Goal: Information Seeking & Learning: Learn about a topic

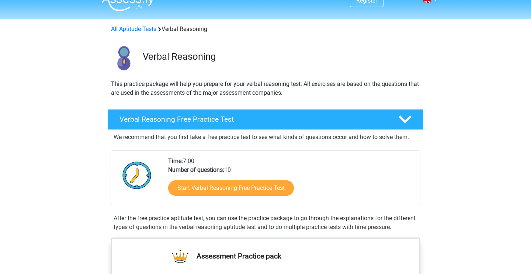
scroll to position [13, 0]
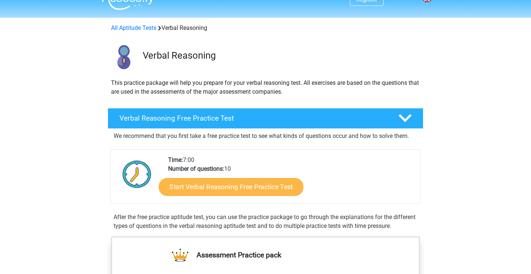
click at [198, 182] on link "Start Verbal Reasoning Free Practice Test" at bounding box center [231, 187] width 144 height 18
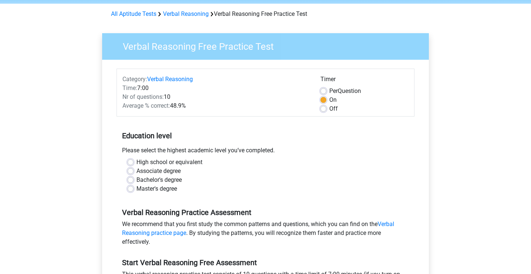
scroll to position [30, 0]
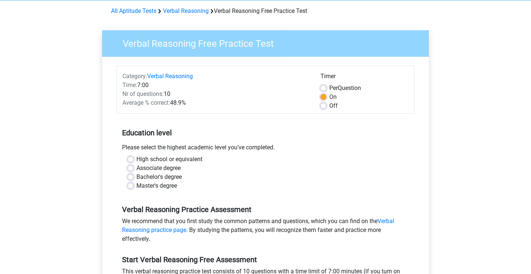
click at [136, 168] on label "Associate degree" at bounding box center [158, 168] width 44 height 9
click at [130, 168] on input "Associate degree" at bounding box center [130, 167] width 6 height 7
radio input "true"
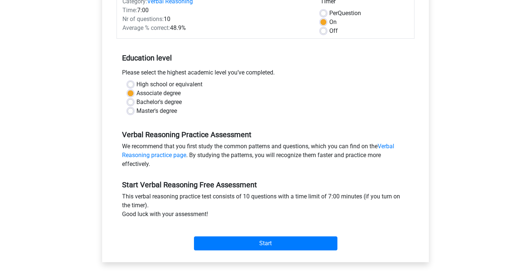
scroll to position [105, 0]
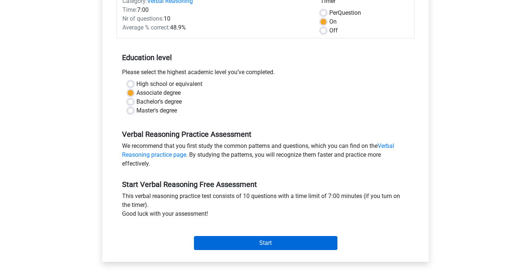
click at [241, 237] on input "Start" at bounding box center [265, 243] width 143 height 14
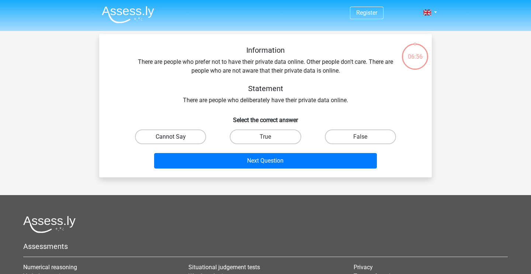
click at [172, 135] on label "Cannot Say" at bounding box center [170, 136] width 71 height 15
click at [172, 137] on input "Cannot Say" at bounding box center [173, 139] width 5 height 5
radio input "true"
click at [266, 137] on input "True" at bounding box center [267, 139] width 5 height 5
radio input "true"
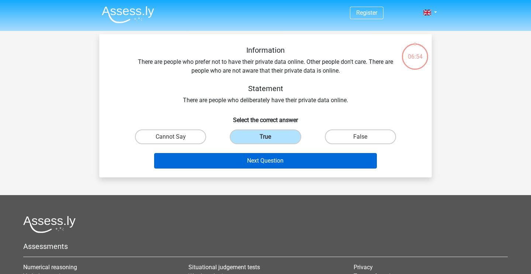
click at [269, 160] on button "Next Question" at bounding box center [265, 160] width 223 height 15
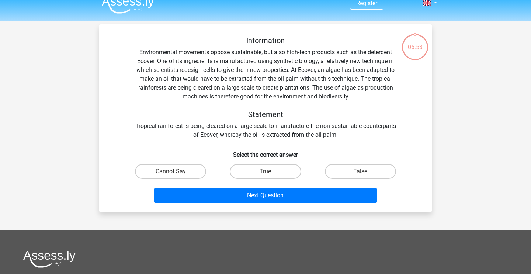
scroll to position [34, 0]
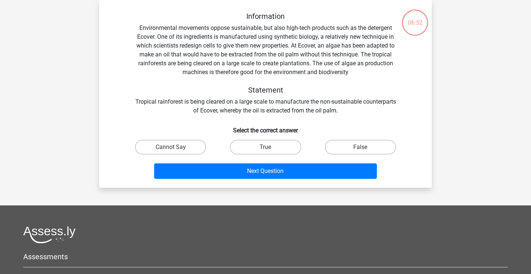
click at [268, 147] on input "True" at bounding box center [267, 149] width 5 height 5
radio input "true"
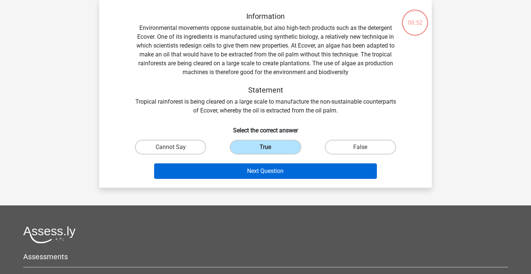
click at [270, 172] on button "Next Question" at bounding box center [265, 170] width 223 height 15
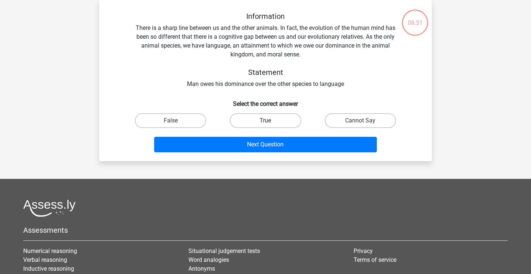
click at [262, 118] on label "True" at bounding box center [265, 120] width 71 height 15
click at [265, 120] on input "True" at bounding box center [267, 122] width 5 height 5
radio input "true"
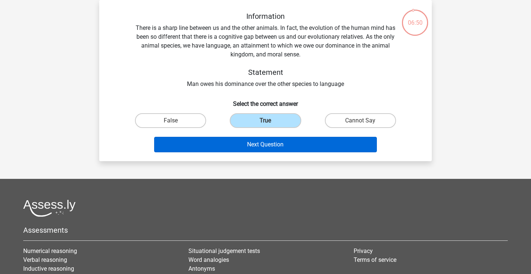
click at [265, 143] on button "Next Question" at bounding box center [265, 144] width 223 height 15
